Goal: Task Accomplishment & Management: Manage account settings

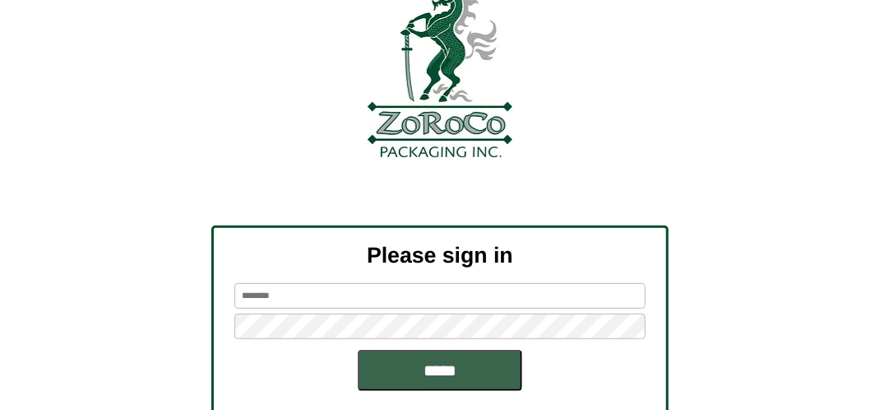
scroll to position [186, 0]
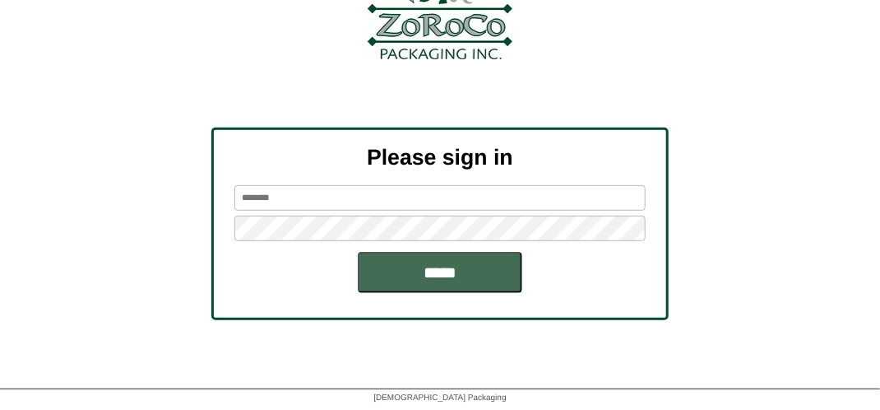
type input "*******"
click at [472, 269] on input "*****" at bounding box center [440, 272] width 165 height 41
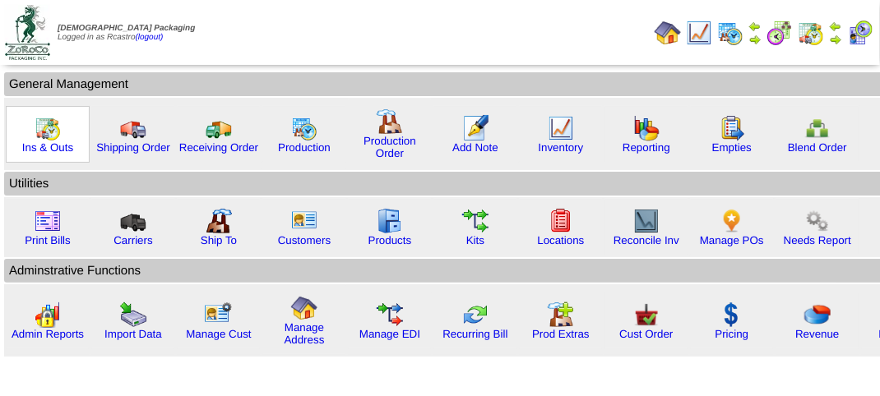
click at [44, 137] on img at bounding box center [48, 128] width 26 height 26
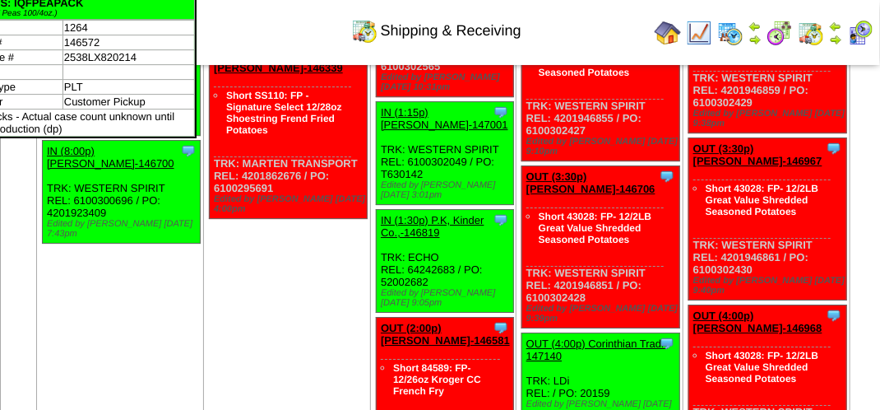
scroll to position [1892, 0]
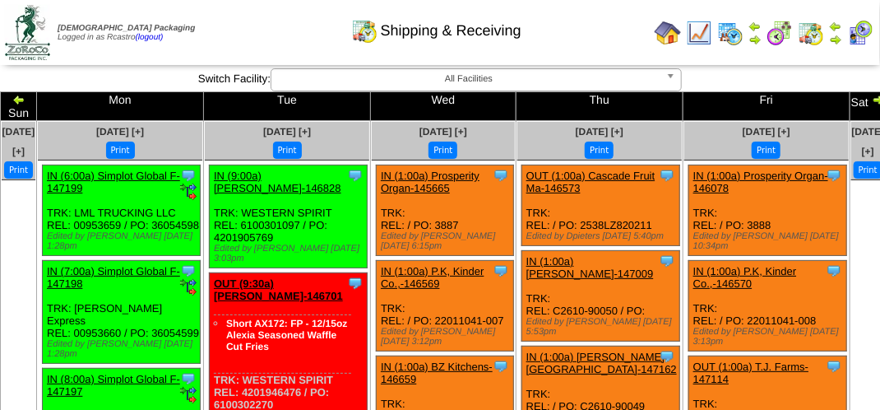
click at [257, 28] on div "Shipping & Receiving" at bounding box center [436, 24] width 503 height 45
drag, startPoint x: 257, startPoint y: 28, endPoint x: 257, endPoint y: 5, distance: 23.0
click at [257, 27] on div "Shipping & Receiving" at bounding box center [436, 24] width 503 height 45
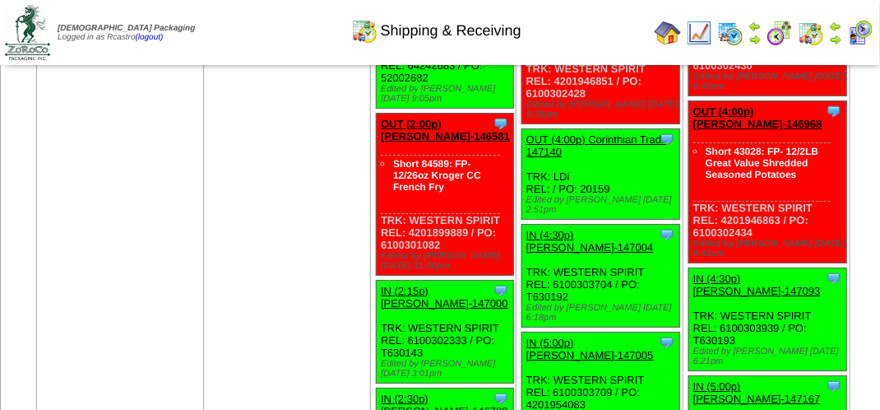
scroll to position [1810, 0]
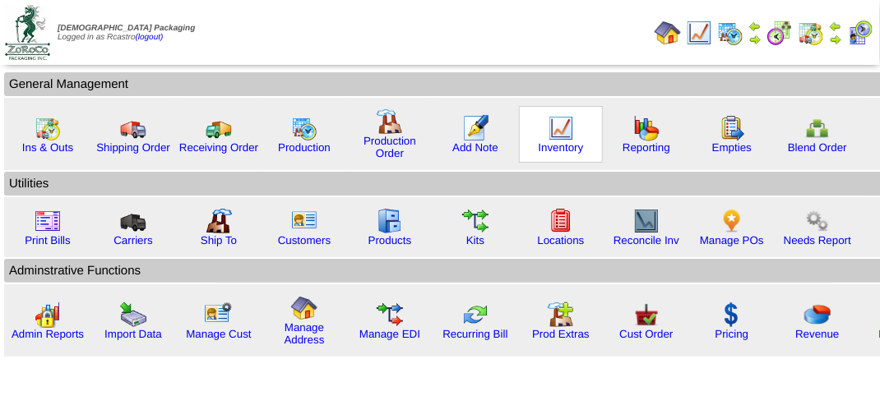
click at [554, 137] on img at bounding box center [561, 128] width 26 height 26
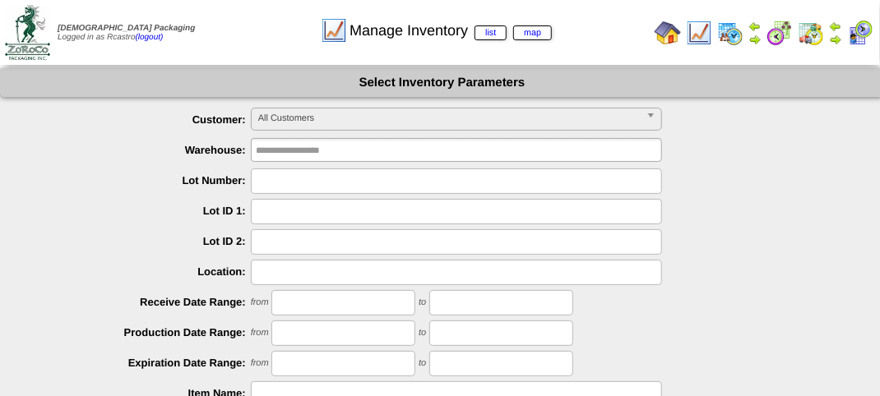
click at [324, 125] on span "All Customers" at bounding box center [449, 119] width 382 height 20
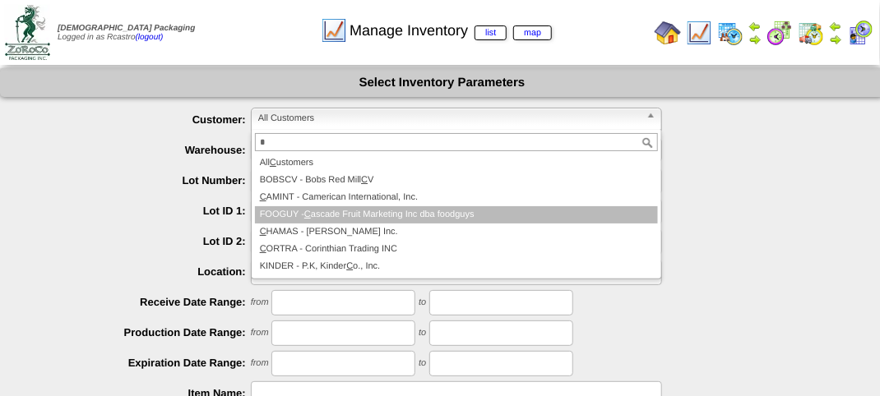
type input "*"
click at [372, 214] on li "FOOGUY - C ascade Fruit Marketing Inc dba foodguys" at bounding box center [456, 214] width 403 height 17
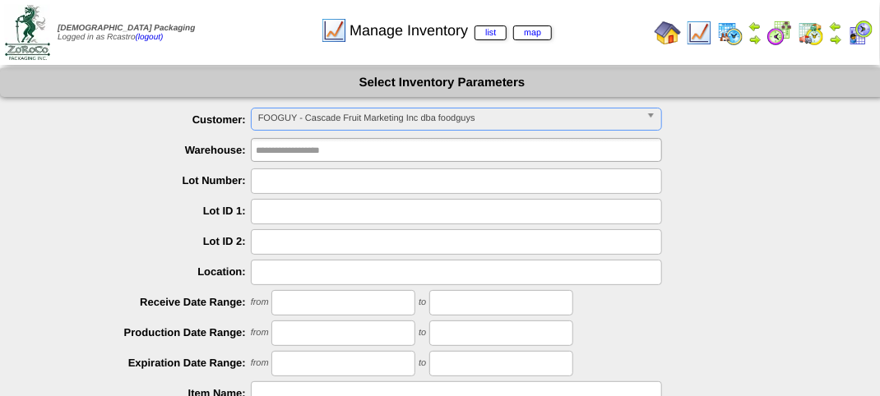
scroll to position [289, 0]
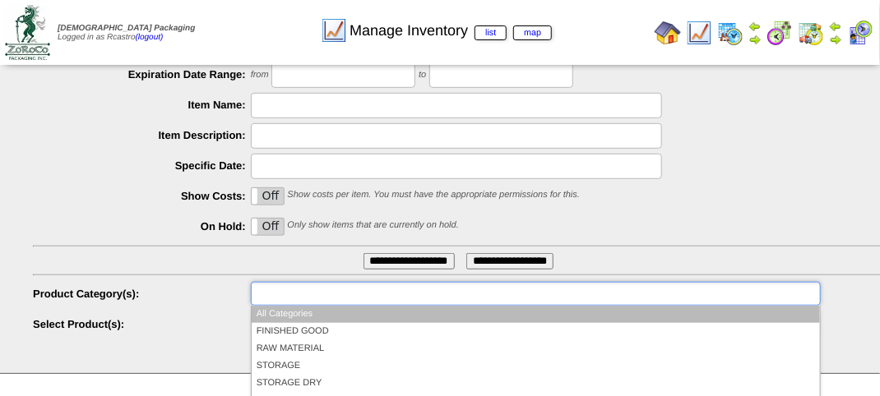
click at [320, 301] on input "text" at bounding box center [308, 294] width 105 height 21
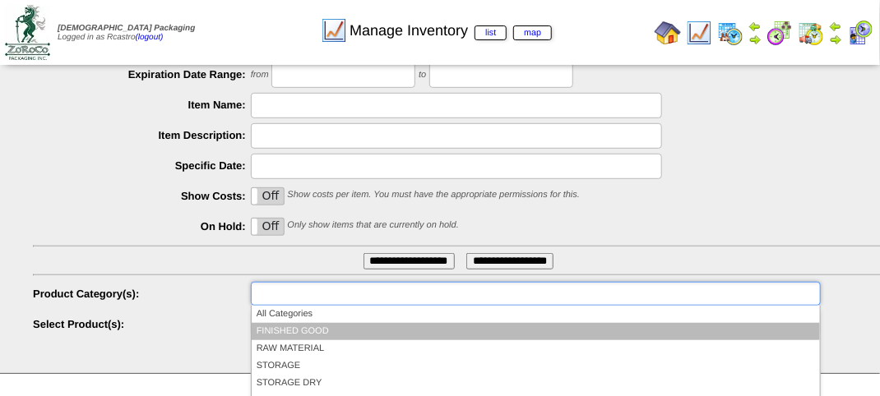
click at [315, 330] on li "FINISHED GOOD" at bounding box center [536, 331] width 568 height 17
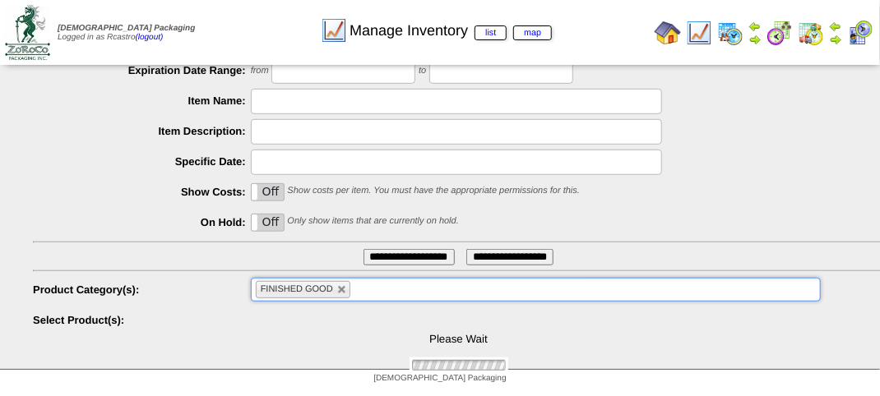
scroll to position [396, 0]
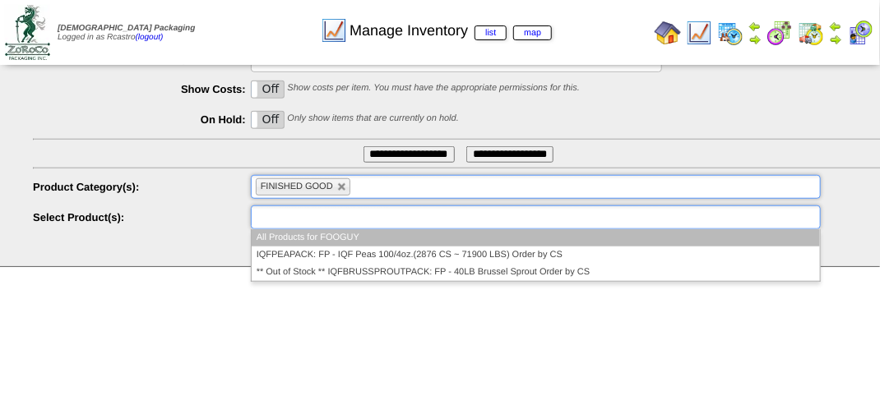
click at [318, 215] on input "text" at bounding box center [308, 217] width 105 height 21
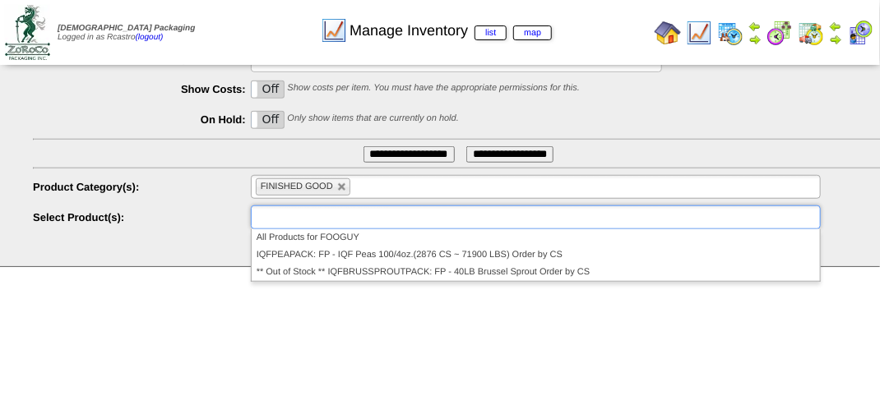
type input "**********"
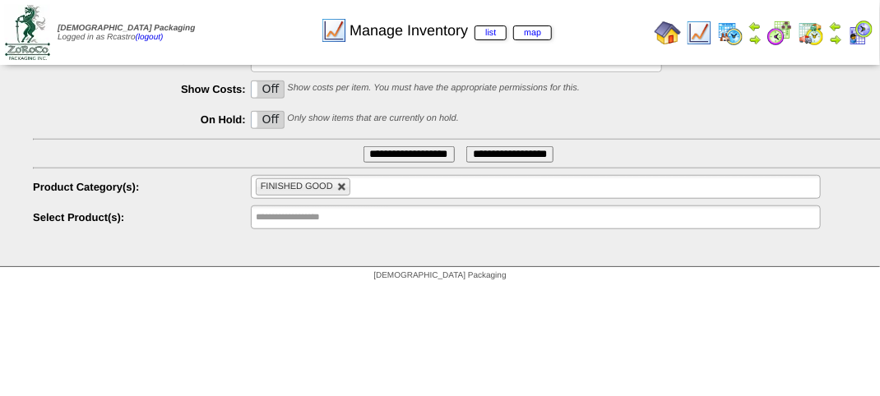
click at [341, 191] on link at bounding box center [342, 188] width 10 height 10
type input "**********"
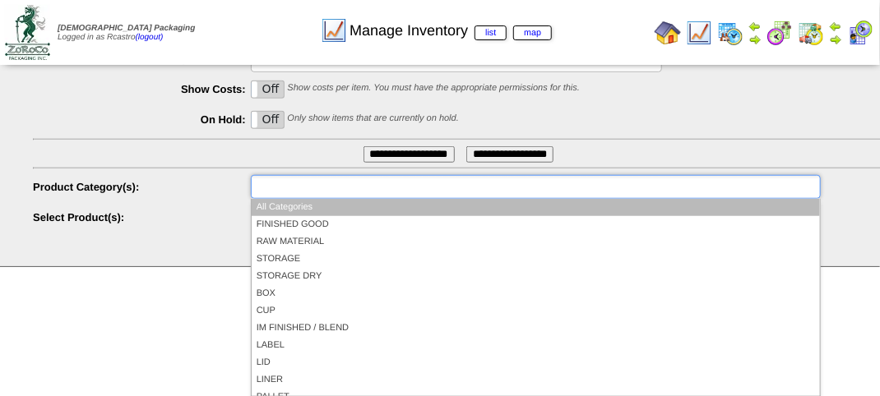
click at [341, 189] on input "text" at bounding box center [308, 187] width 105 height 21
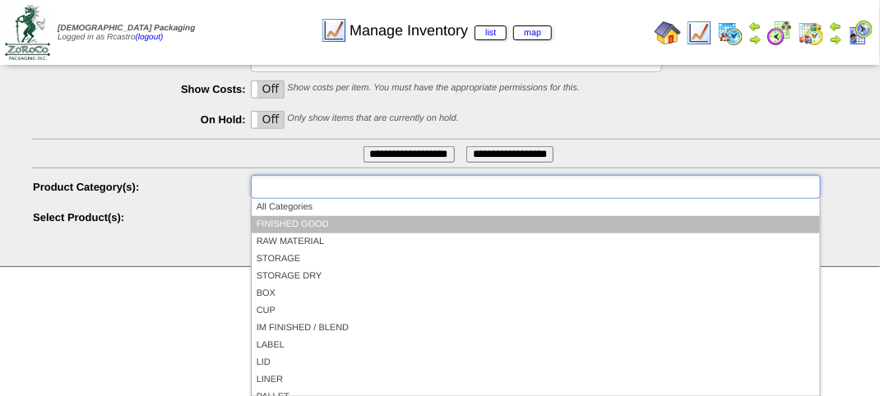
click at [306, 222] on li "FINISHED GOOD" at bounding box center [536, 224] width 568 height 17
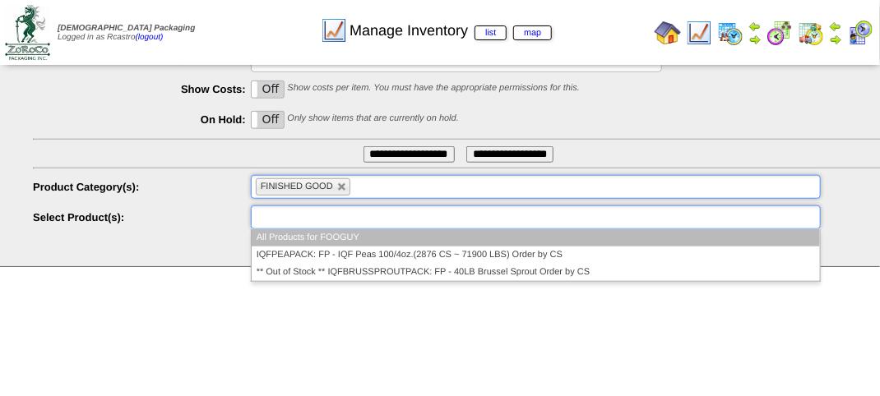
click at [302, 218] on input "text" at bounding box center [308, 217] width 105 height 21
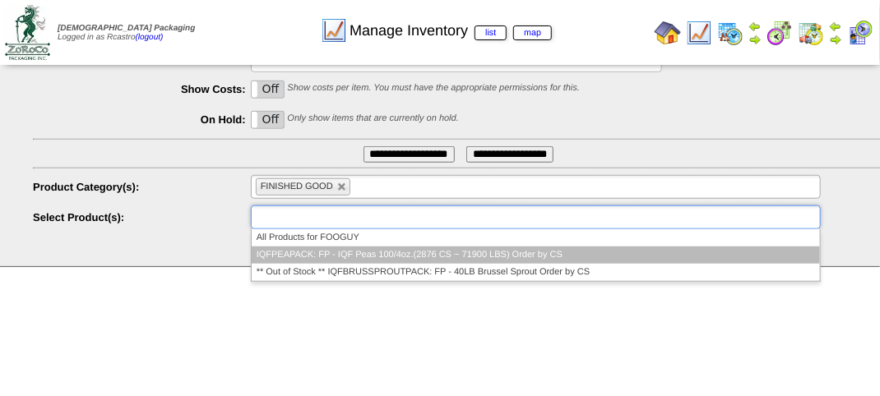
click at [305, 253] on li "IQFPEAPACK: FP - IQF Peas 100/4oz.(2876 CS ~ 71900 LBS) Order by CS" at bounding box center [536, 255] width 568 height 17
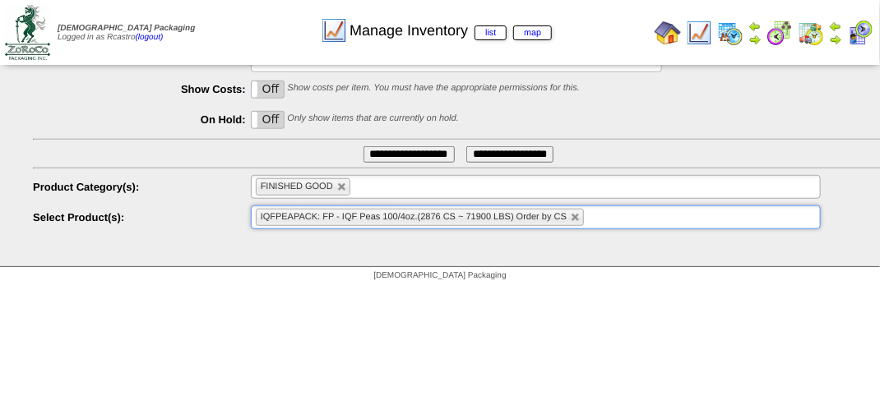
click at [398, 151] on input "**********" at bounding box center [409, 154] width 91 height 16
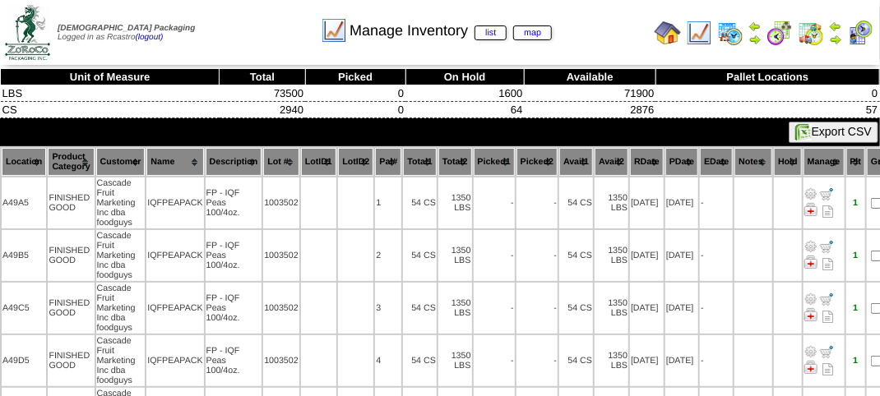
click at [21, 160] on th "Location" at bounding box center [24, 162] width 44 height 28
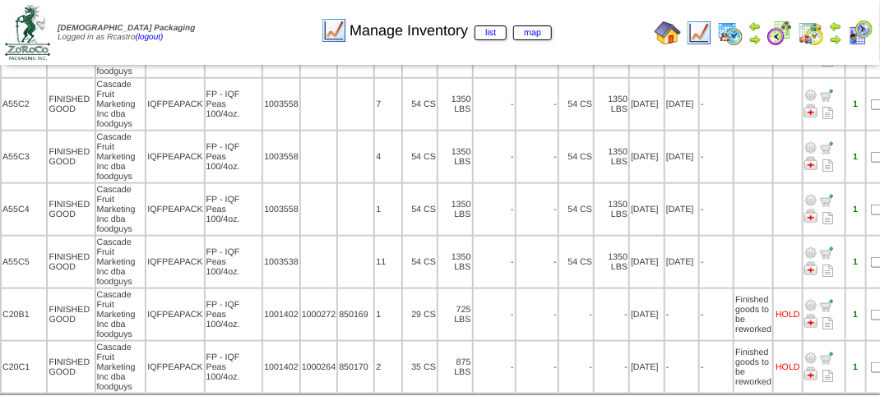
scroll to position [2771, 0]
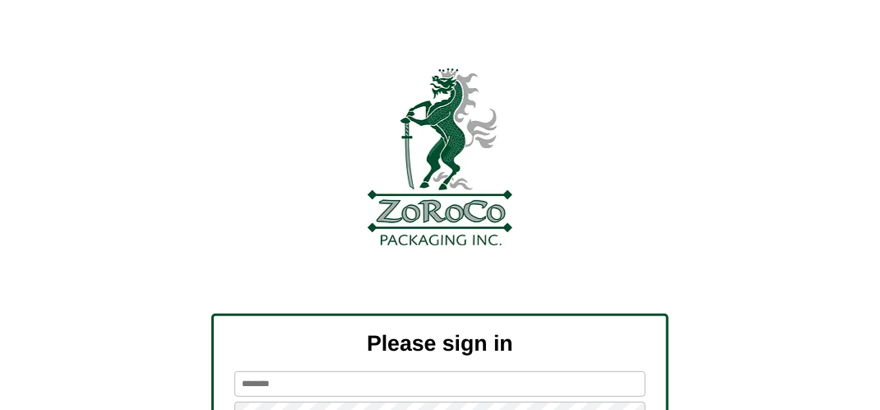
scroll to position [186, 0]
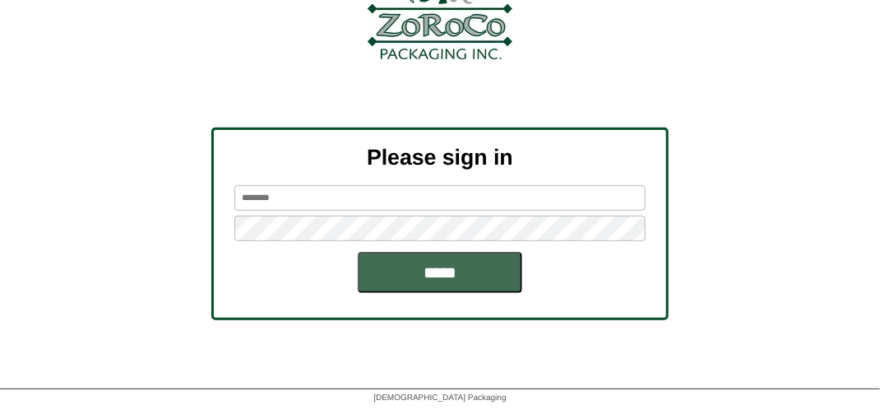
type input "*******"
click at [489, 265] on input "*****" at bounding box center [440, 272] width 165 height 41
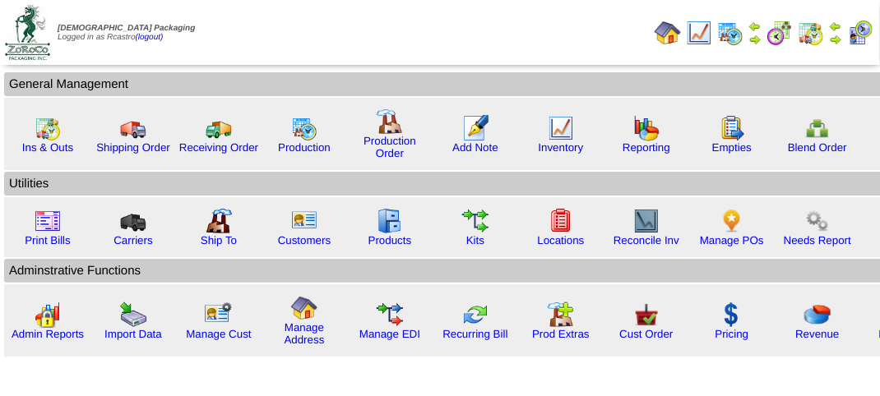
click at [861, 35] on img at bounding box center [860, 33] width 26 height 26
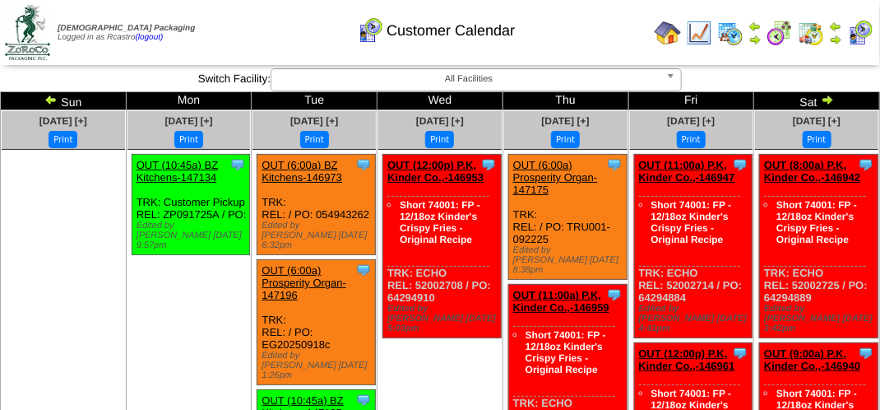
click at [48, 98] on img at bounding box center [50, 99] width 13 height 13
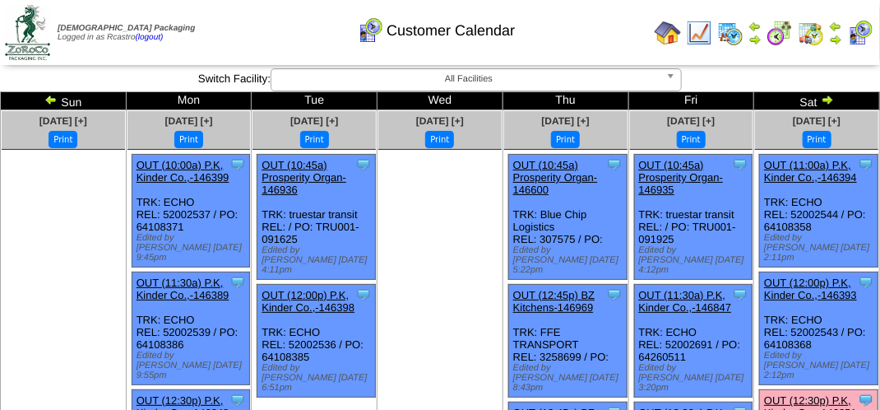
click at [224, 29] on div "Customer Calendar" at bounding box center [436, 24] width 503 height 45
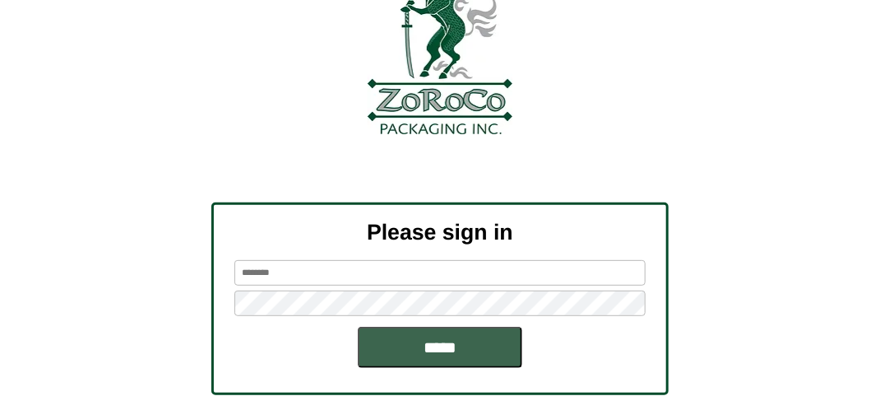
scroll to position [186, 0]
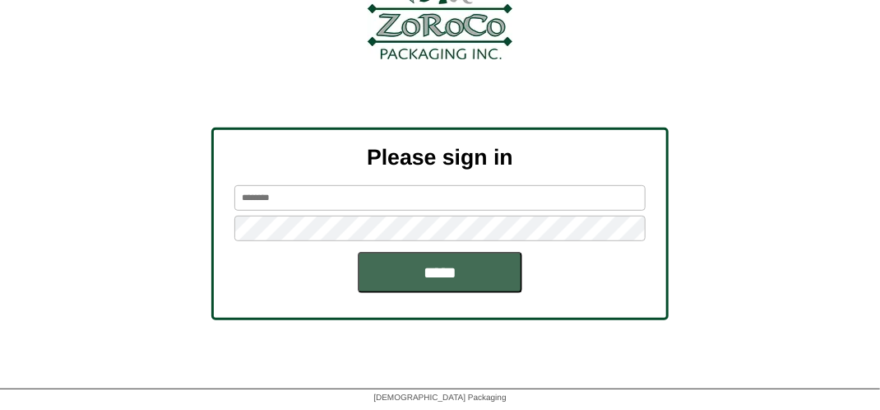
type input "*******"
click at [464, 275] on input "*****" at bounding box center [440, 272] width 165 height 41
click at [469, 271] on input "*****" at bounding box center [440, 272] width 165 height 41
click at [447, 271] on input "*****" at bounding box center [440, 272] width 165 height 41
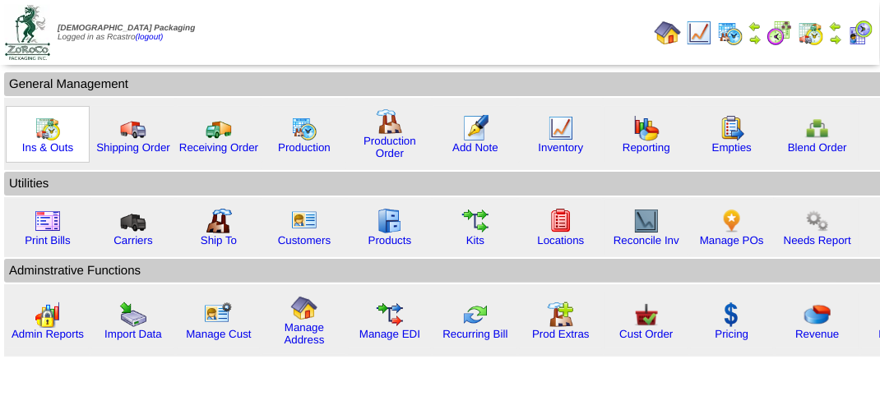
click at [43, 132] on img at bounding box center [48, 128] width 26 height 26
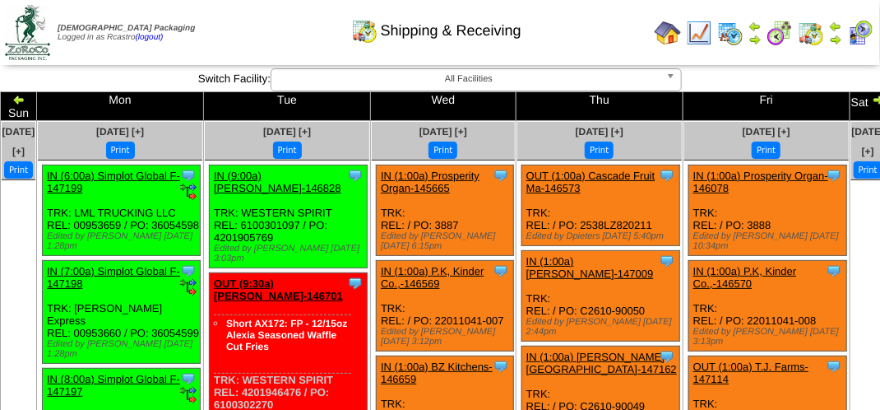
click at [267, 18] on div "Shipping & Receiving" at bounding box center [436, 24] width 503 height 45
click at [271, 31] on div "Shipping & Receiving" at bounding box center [436, 24] width 503 height 45
click at [864, 31] on img at bounding box center [860, 33] width 26 height 26
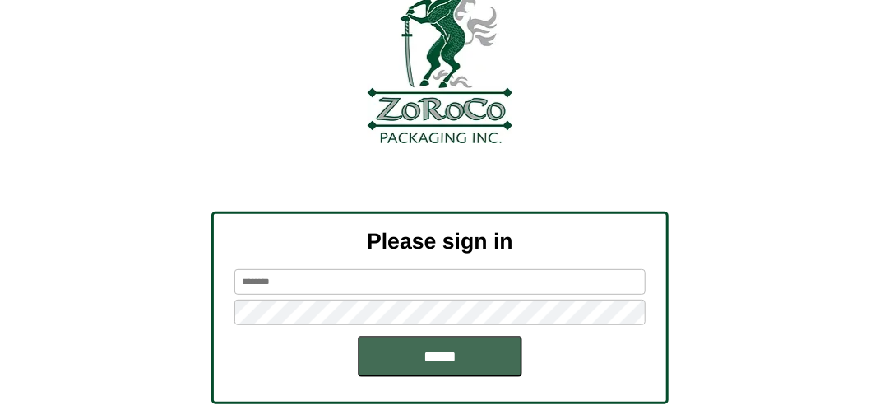
scroll to position [186, 0]
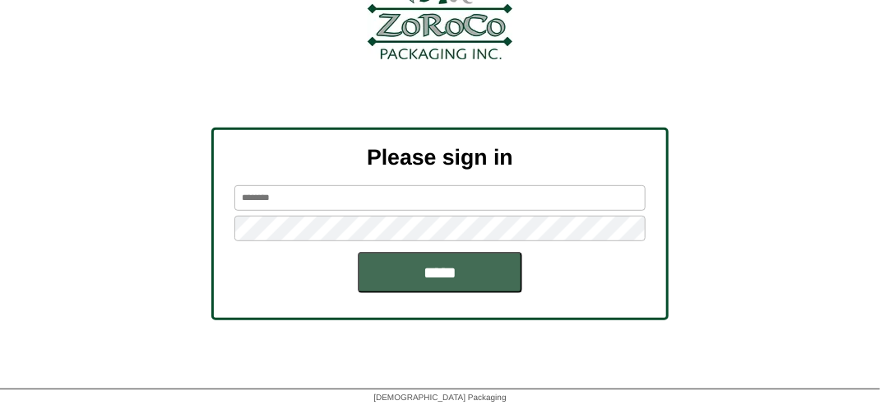
type input "*******"
click at [438, 281] on input "*****" at bounding box center [440, 272] width 165 height 41
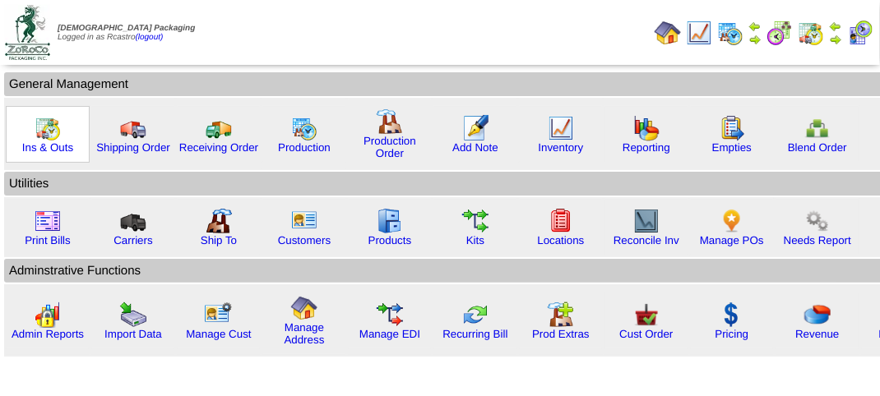
click at [50, 128] on img at bounding box center [48, 128] width 26 height 26
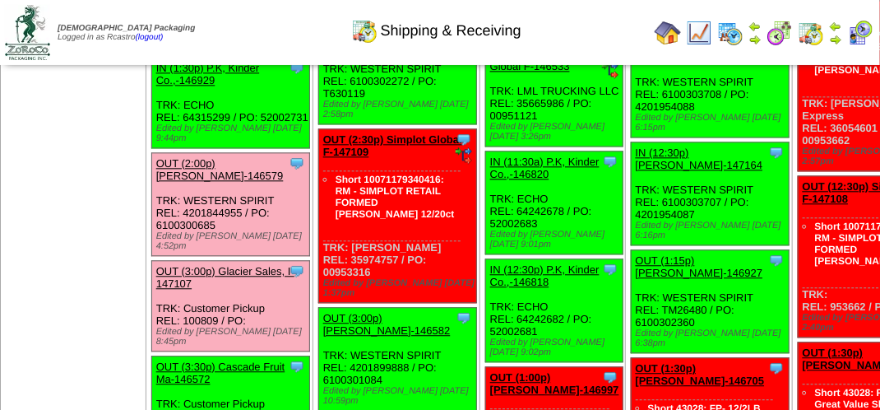
scroll to position [905, 0]
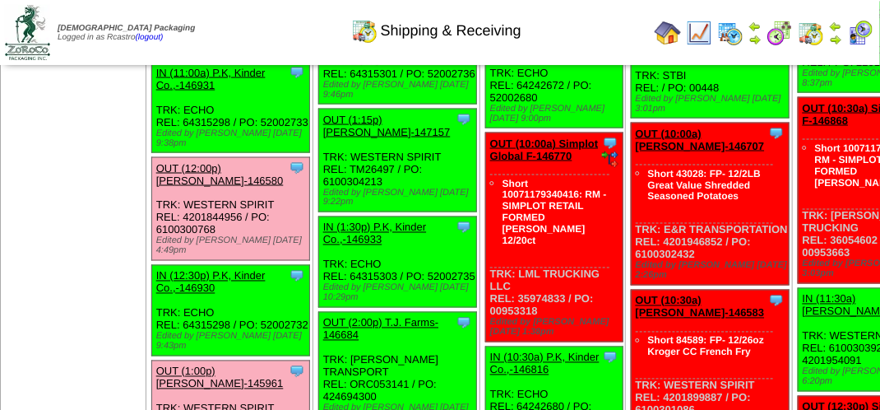
click at [859, 35] on img at bounding box center [860, 33] width 26 height 26
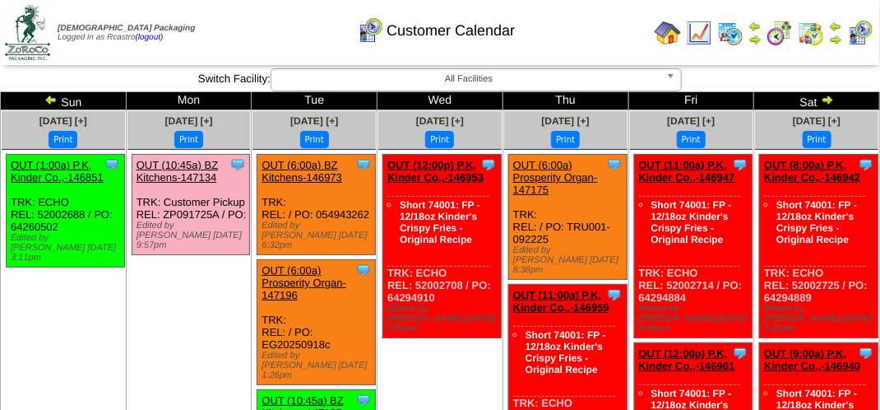
click at [285, 16] on div "Customer Calendar" at bounding box center [436, 24] width 503 height 45
click at [285, 15] on div "Customer Calendar" at bounding box center [436, 24] width 503 height 45
click at [246, 32] on div "Customer Calendar" at bounding box center [436, 24] width 503 height 45
drag, startPoint x: 247, startPoint y: 31, endPoint x: 247, endPoint y: 9, distance: 22.2
click at [247, 28] on div "Customer Calendar" at bounding box center [436, 24] width 503 height 45
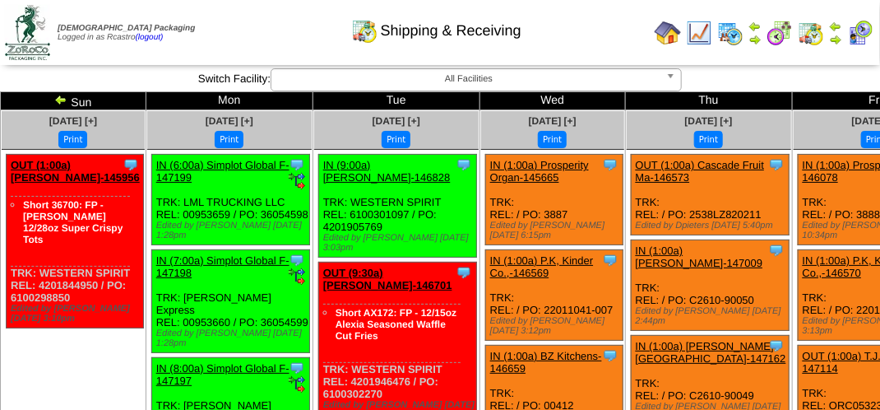
click at [54, 99] on img at bounding box center [60, 99] width 13 height 13
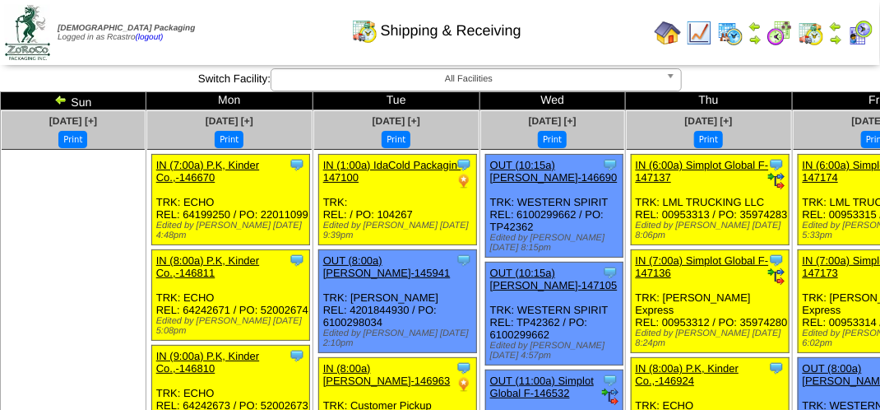
click at [837, 37] on img at bounding box center [835, 39] width 13 height 13
click at [596, 39] on div "Customer Shipping Calendar" at bounding box center [436, 24] width 503 height 45
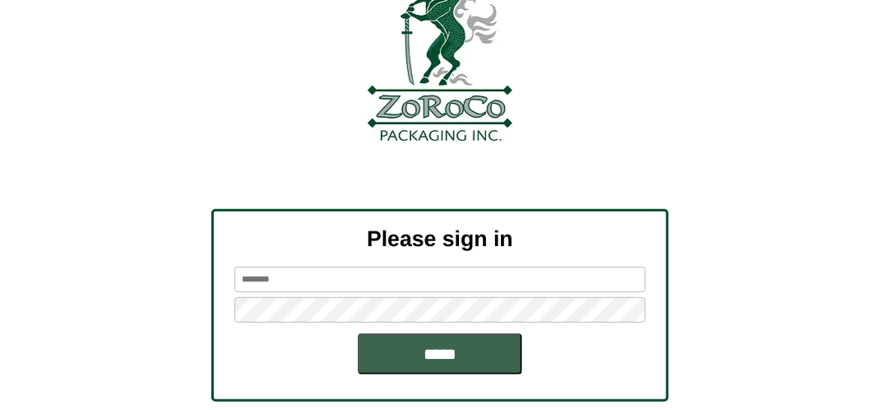
scroll to position [186, 0]
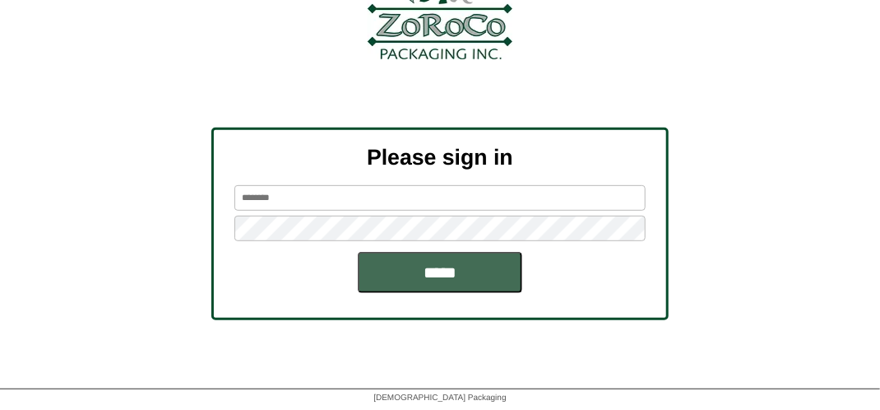
type input "*******"
click at [423, 262] on input "*****" at bounding box center [440, 272] width 165 height 41
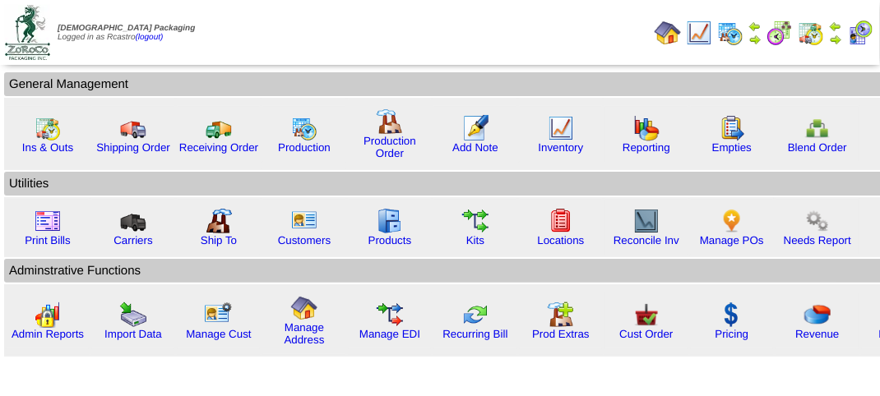
click at [865, 30] on img at bounding box center [860, 33] width 26 height 26
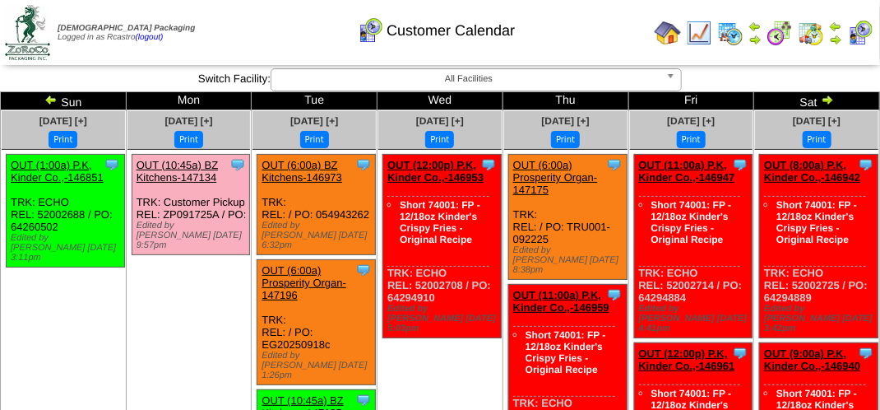
click at [47, 102] on img at bounding box center [50, 99] width 13 height 13
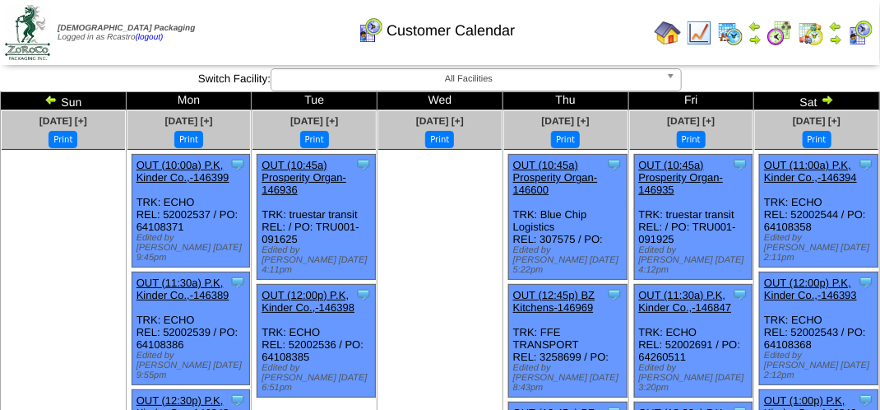
click at [829, 98] on img at bounding box center [827, 99] width 13 height 13
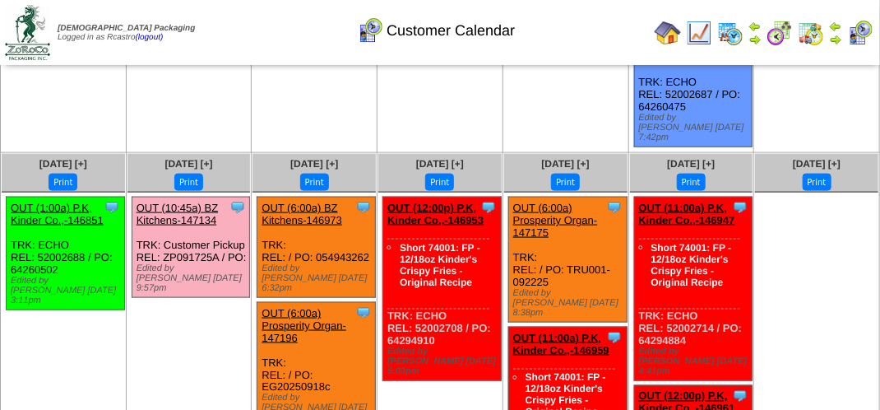
scroll to position [823, 0]
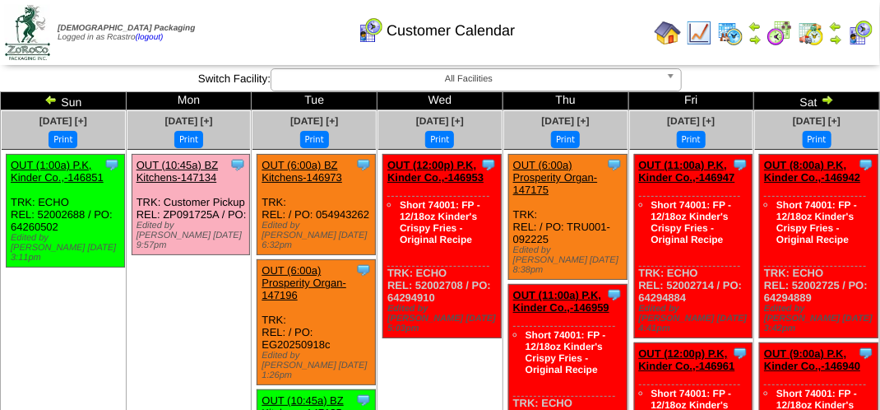
click at [596, 44] on div "Customer Calendar" at bounding box center [436, 24] width 503 height 45
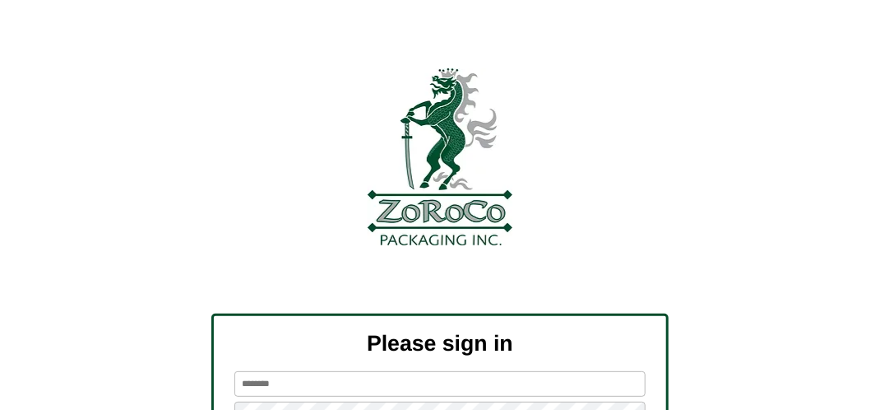
scroll to position [186, 0]
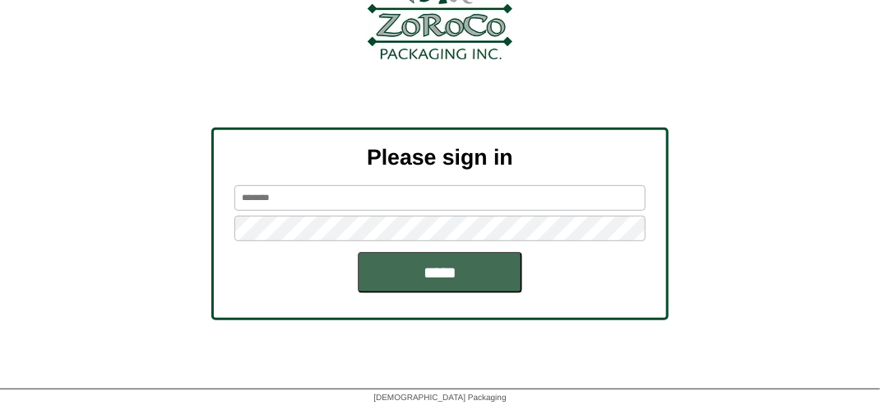
type input "*******"
click at [434, 275] on input "*****" at bounding box center [440, 272] width 165 height 41
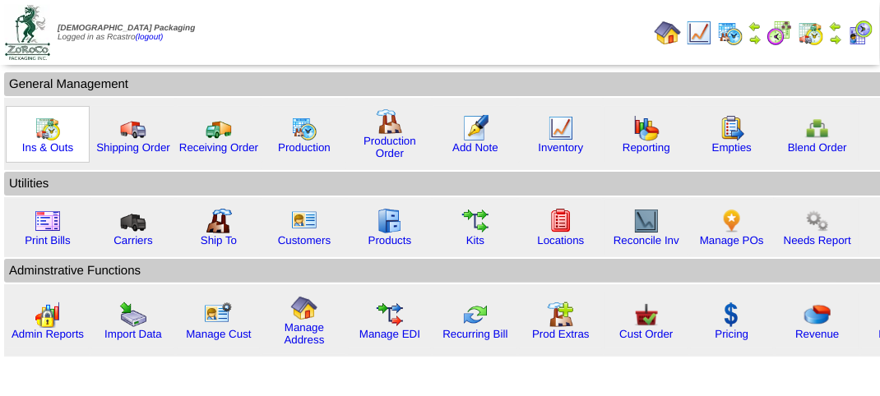
click at [47, 130] on img at bounding box center [48, 128] width 26 height 26
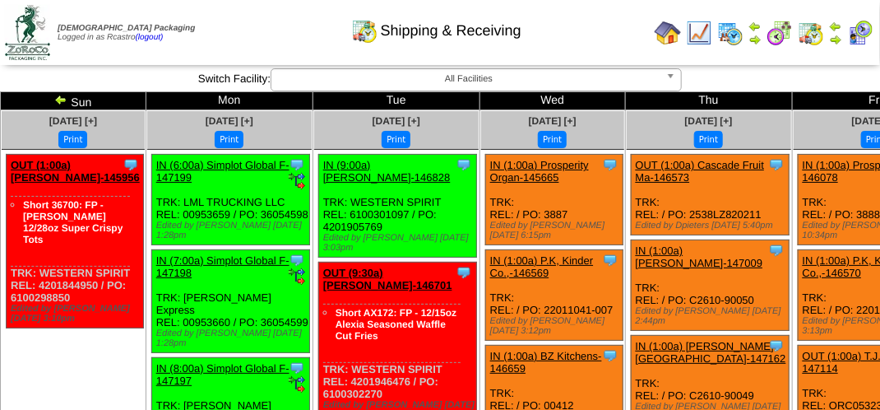
click at [242, 240] on div "Edited by Rortiz 9/22 1:28pm" at bounding box center [232, 230] width 153 height 20
click at [240, 240] on div "Edited by Rortiz 9/22 1:28pm" at bounding box center [232, 230] width 153 height 20
click at [240, 240] on div "Edited by [PERSON_NAME] [DATE] 1:28pm" at bounding box center [232, 230] width 153 height 20
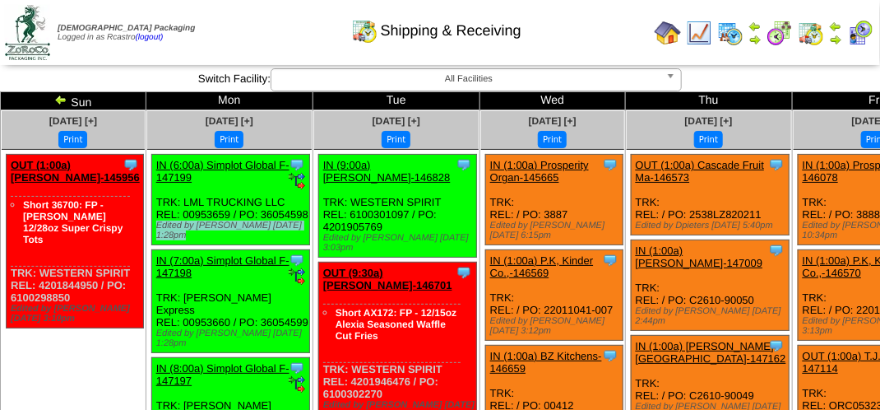
click at [240, 240] on div "Edited by Rortiz 9/22 1:28pm" at bounding box center [232, 230] width 153 height 20
click at [240, 240] on div "Edited by [PERSON_NAME] [DATE] 1:28pm" at bounding box center [232, 230] width 153 height 20
click at [587, 19] on div "Shipping & Receiving" at bounding box center [436, 24] width 503 height 45
click at [865, 35] on img at bounding box center [860, 33] width 26 height 26
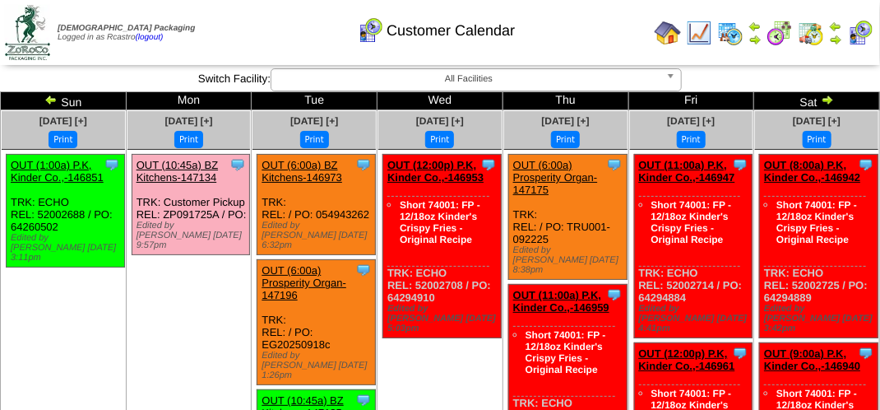
click at [45, 100] on img at bounding box center [50, 99] width 13 height 13
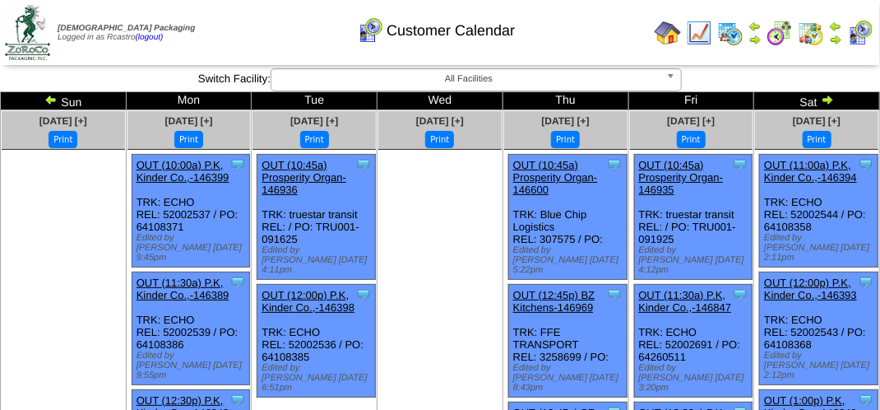
click at [558, 35] on div "Customer Calendar" at bounding box center [436, 24] width 503 height 45
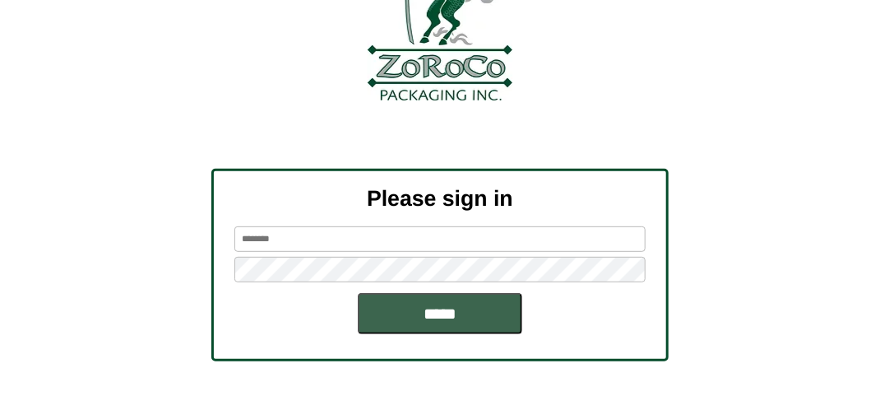
scroll to position [146, 0]
type input "*******"
click at [447, 315] on input "*****" at bounding box center [440, 312] width 165 height 41
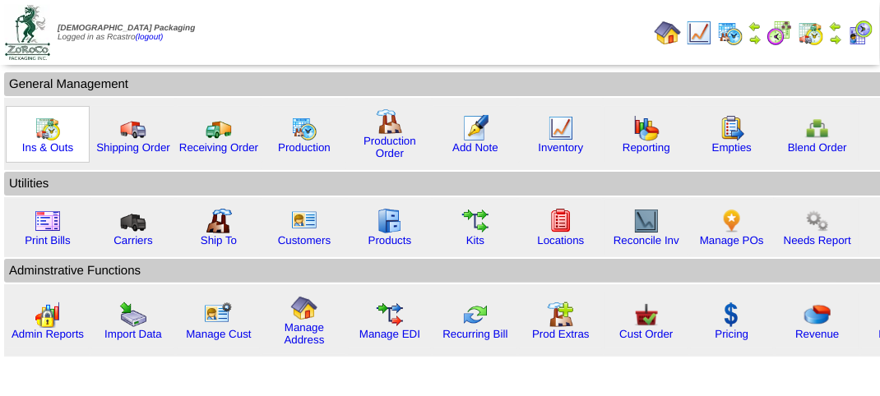
click at [44, 130] on img at bounding box center [48, 128] width 26 height 26
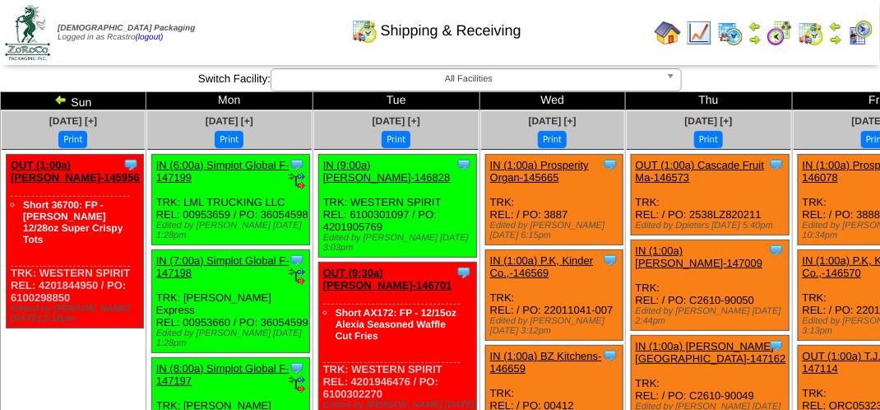
click at [835, 41] on img at bounding box center [835, 39] width 13 height 13
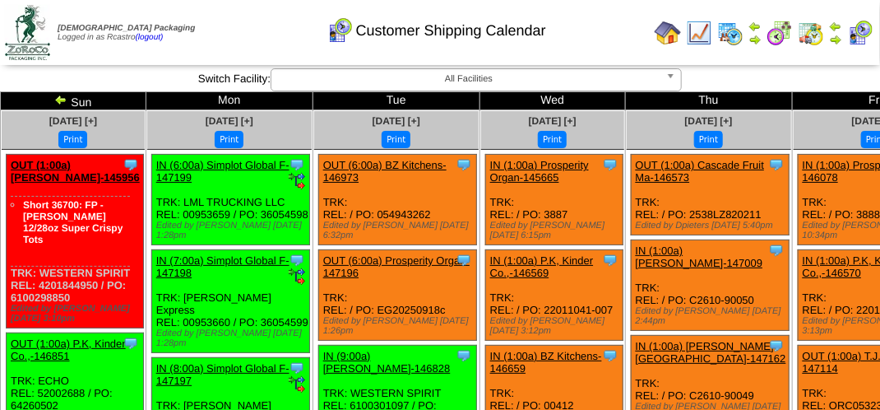
click at [54, 99] on img at bounding box center [60, 99] width 13 height 13
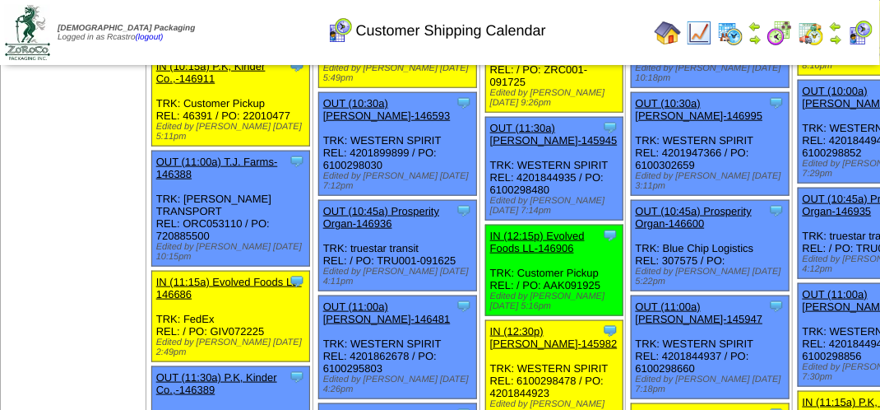
scroll to position [740, 0]
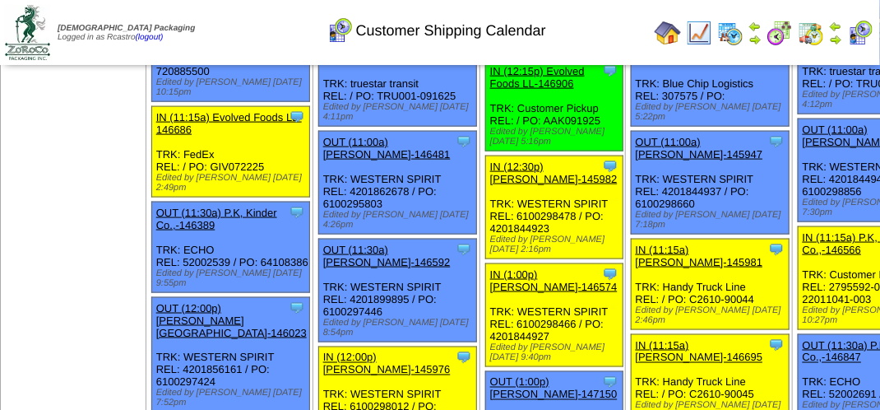
click at [758, 42] on img at bounding box center [755, 39] width 13 height 13
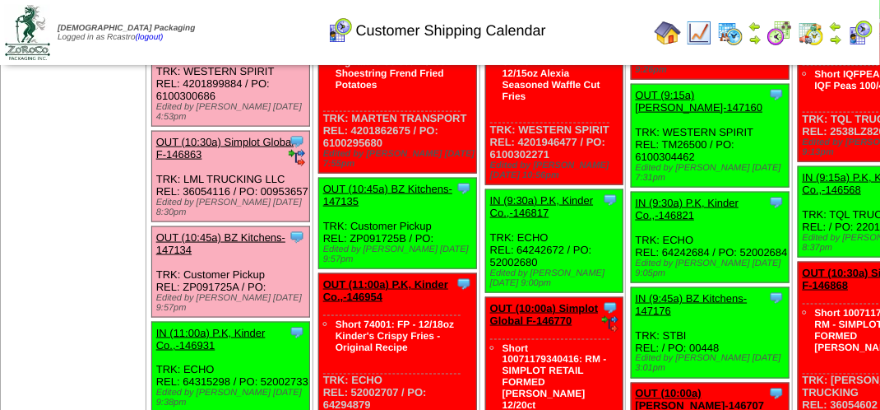
scroll to position [494, 0]
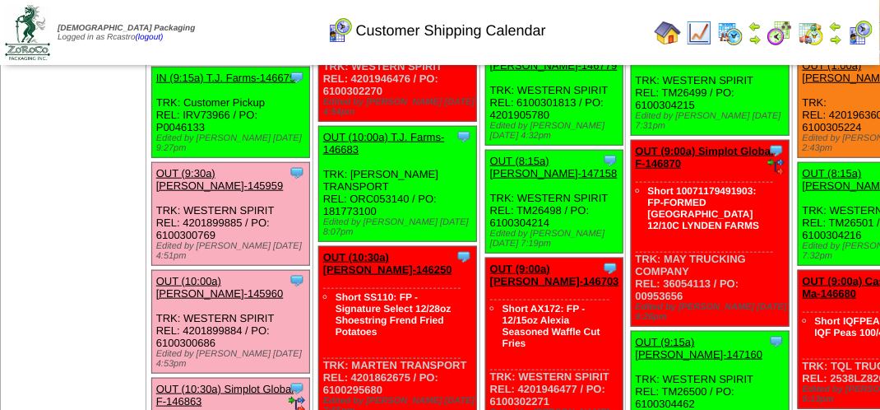
click at [206, 158] on div "Clone Item IN (9:15a) T.J. Farms-146679 T.J. Farms ScheduleID: 146679 40500 EA:…" at bounding box center [230, 112] width 158 height 90
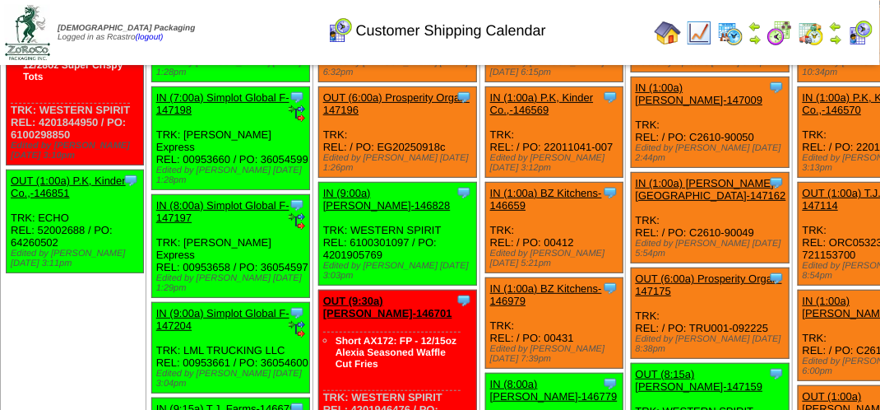
scroll to position [0, 0]
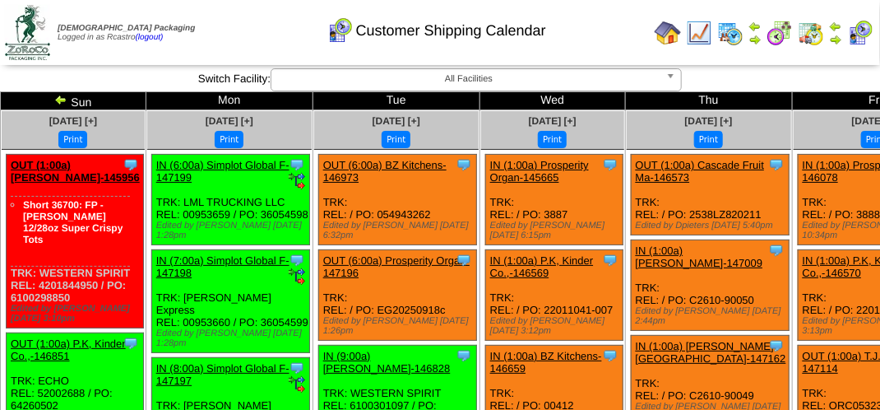
click at [191, 26] on div "Customer Shipping Calendar" at bounding box center [436, 24] width 503 height 45
click at [332, 204] on div "Clone Item OUT (6:00a) BZ Kitchens-146973 BZ Kitchens ScheduleID: 146973 75 CS:…" at bounding box center [397, 200] width 158 height 90
click at [330, 202] on div "Clone Item OUT (6:00a) BZ Kitchens-146973 BZ Kitchens ScheduleID: 146973 75 CS:…" at bounding box center [397, 200] width 158 height 90
click at [251, 25] on div "Customer Shipping Calendar" at bounding box center [436, 24] width 503 height 45
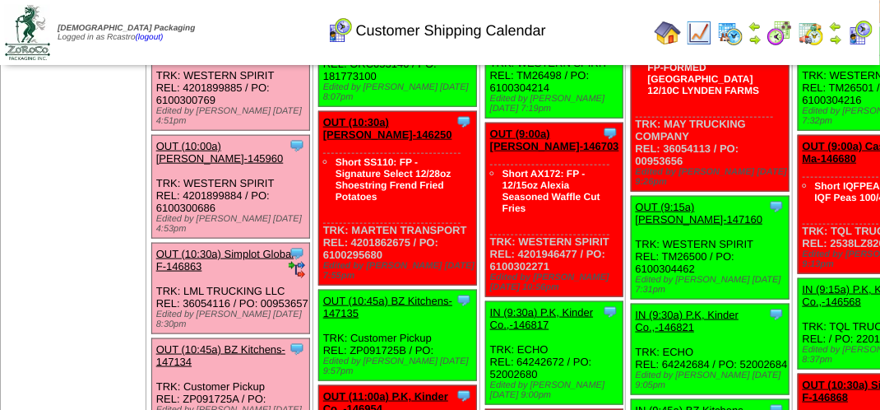
scroll to position [546, 0]
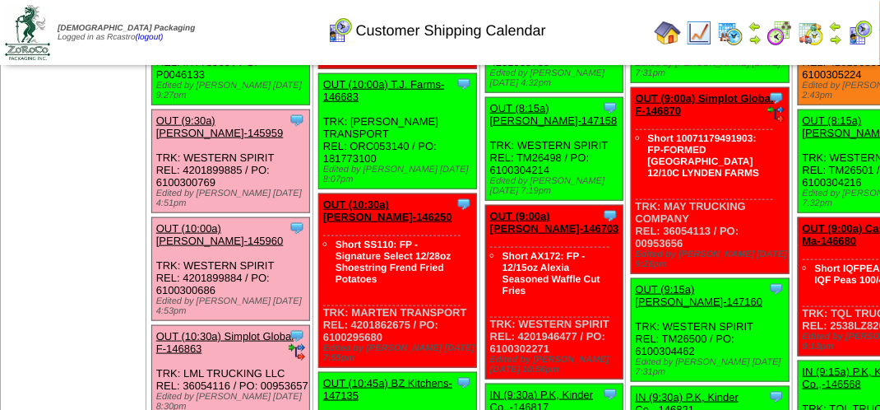
click at [622, 21] on div "Customer Shipping Calendar" at bounding box center [436, 24] width 503 height 45
click at [633, 18] on div "Customer Shipping Calendar" at bounding box center [436, 24] width 503 height 45
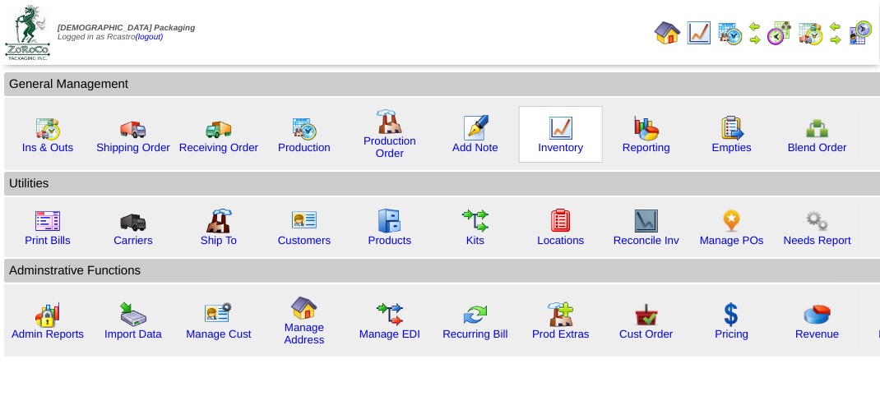
click at [574, 134] on div "Inventory" at bounding box center [561, 134] width 84 height 57
click at [556, 133] on img at bounding box center [561, 128] width 26 height 26
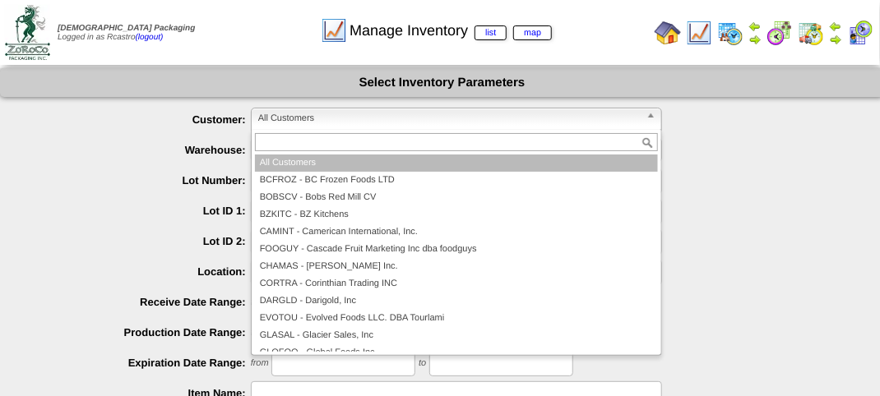
click at [335, 118] on span "All Customers" at bounding box center [449, 119] width 382 height 20
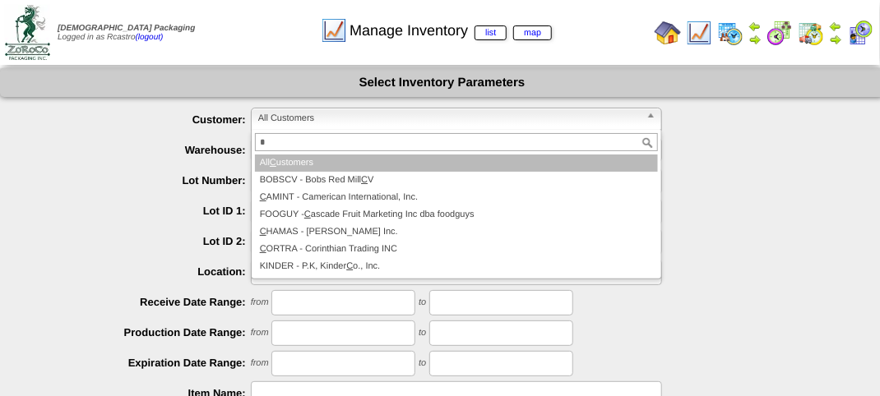
type input "*"
click at [196, 44] on div "Manage Inventory list map" at bounding box center [436, 24] width 503 height 45
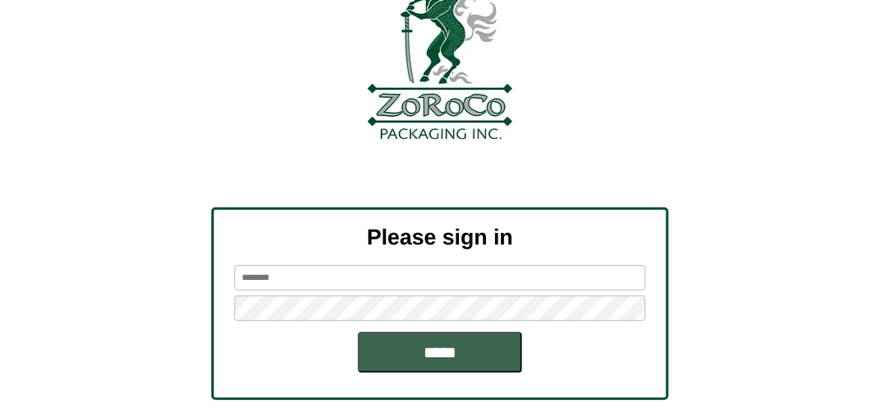
scroll to position [186, 0]
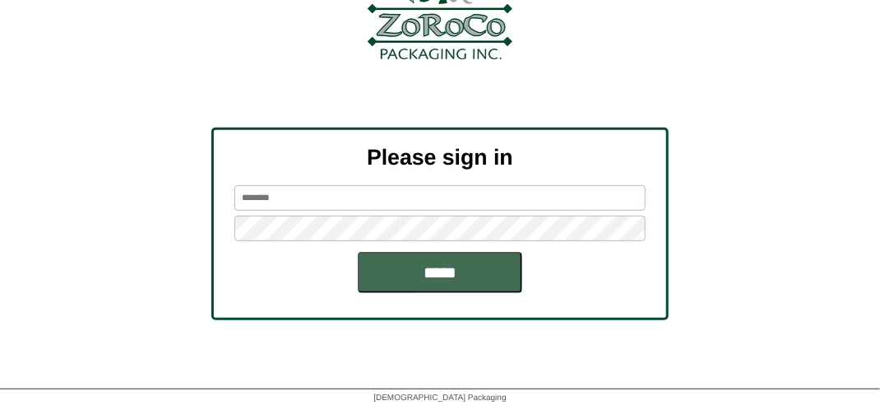
type input "*******"
click at [483, 265] on input "*****" at bounding box center [440, 272] width 165 height 41
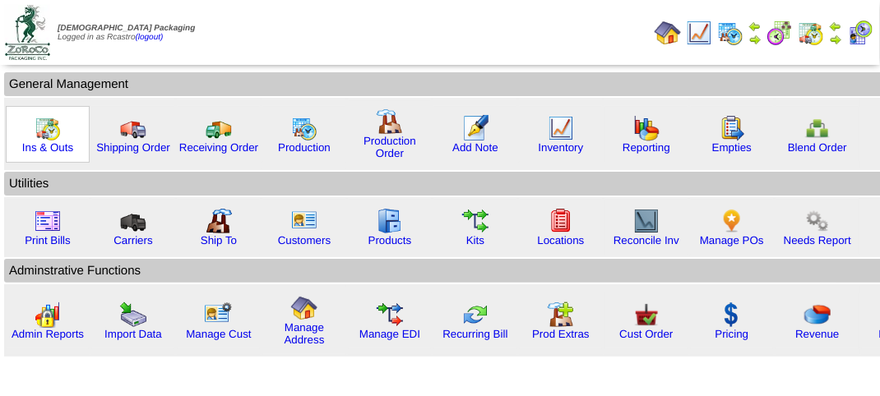
click at [58, 137] on img at bounding box center [48, 128] width 26 height 26
click at [56, 137] on img at bounding box center [48, 128] width 26 height 26
